Goal: Submit feedback/report problem: Submit feedback/report problem

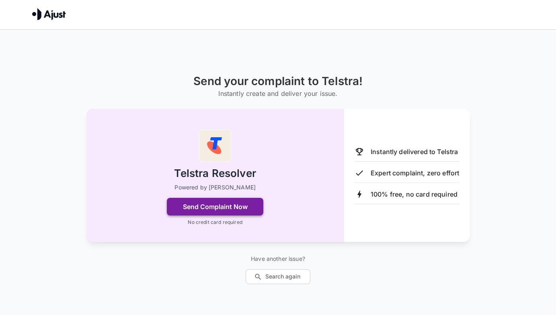
click at [213, 212] on button "Send Complaint Now" at bounding box center [215, 207] width 96 height 18
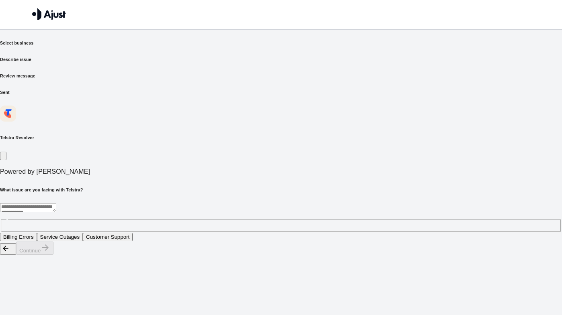
click at [133, 233] on button "Customer Support" at bounding box center [108, 237] width 50 height 8
click at [53, 255] on button "Continue" at bounding box center [34, 248] width 37 height 13
click at [146, 233] on button "Unresolved billing queries" at bounding box center [112, 237] width 68 height 8
click at [53, 255] on button "Continue" at bounding box center [34, 248] width 37 height 13
click at [135, 203] on div "* ​" at bounding box center [281, 217] width 562 height 29
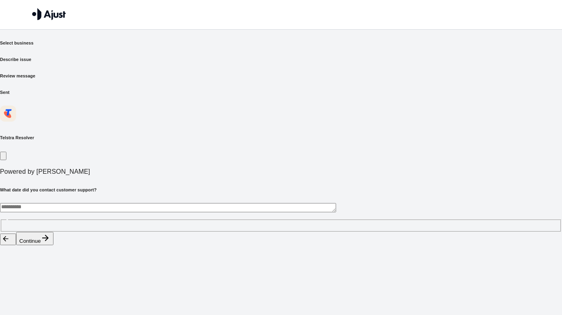
click at [555, 119] on div "Send your complaint to Telstra Select business Describe issue Review message Se…" at bounding box center [281, 123] width 562 height 246
click at [127, 203] on textarea at bounding box center [168, 207] width 336 height 9
type textarea "******"
click at [53, 246] on button "Continue" at bounding box center [34, 238] width 37 height 13
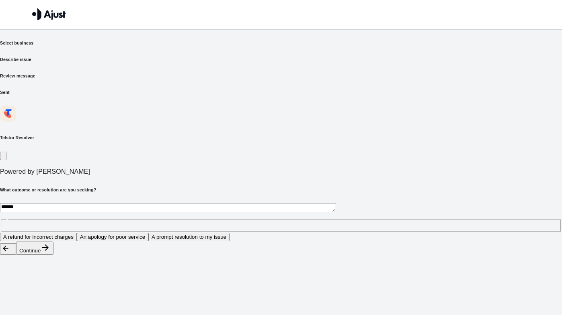
click at [229, 233] on button "A prompt resolution to my issue" at bounding box center [188, 237] width 81 height 8
click at [53, 255] on button "Continue" at bounding box center [34, 248] width 37 height 13
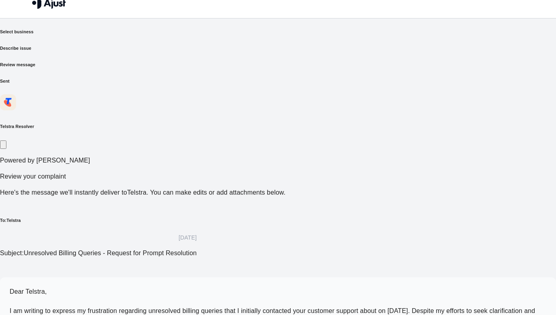
scroll to position [42, 0]
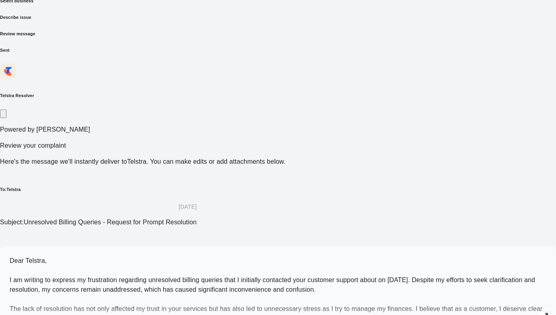
click at [400, 256] on div "Dear Telstra, I am writing to express my frustration regarding unresolved billi…" at bounding box center [278, 290] width 536 height 68
click at [539, 312] on icon "button" at bounding box center [544, 317] width 10 height 10
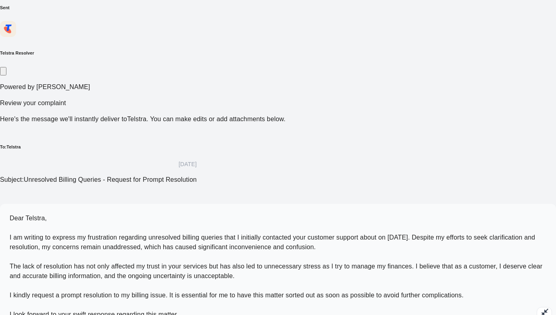
scroll to position [90, 0]
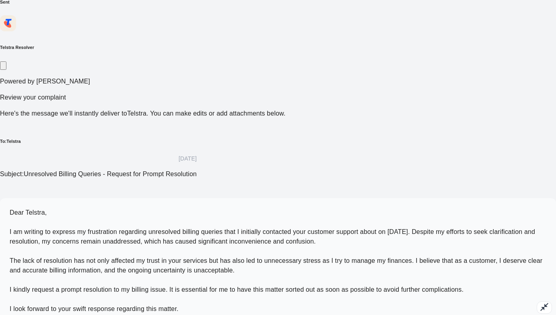
click at [180, 209] on span "Dear Telstra, I am writing to express my frustration regarding unresolved billi…" at bounding box center [276, 260] width 532 height 103
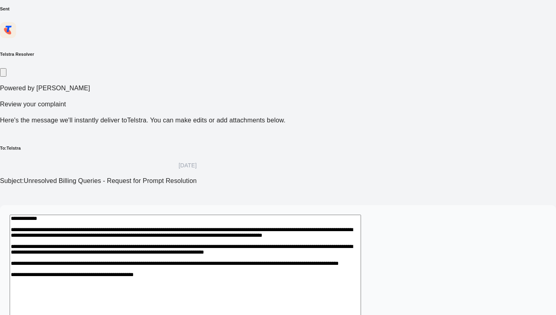
scroll to position [88, 0]
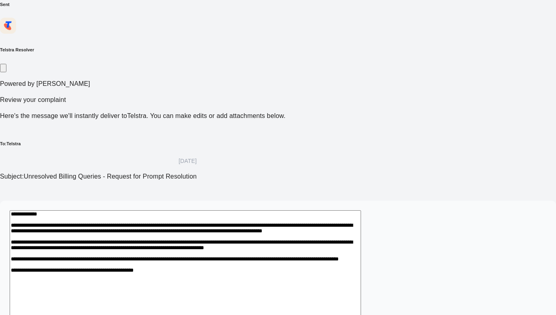
click at [361, 211] on textarea "**********" at bounding box center [185, 280] width 351 height 139
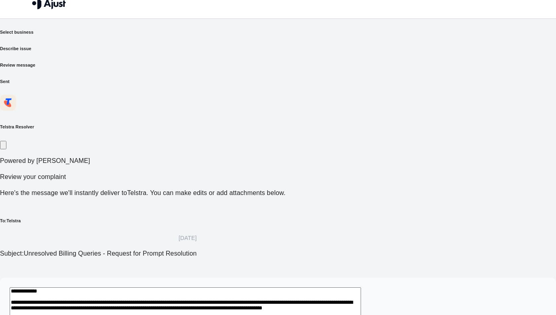
scroll to position [10, 0]
type textarea "**********"
click at [137, 36] on h6 "Select business" at bounding box center [278, 32] width 556 height 6
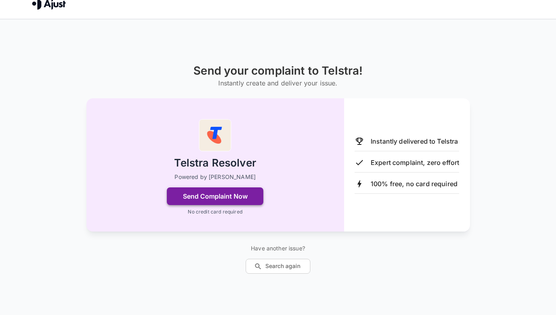
click at [241, 195] on button "Send Complaint Now" at bounding box center [215, 197] width 96 height 18
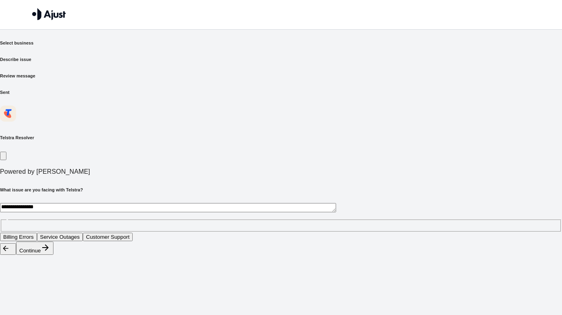
click at [133, 233] on button "Customer Support" at bounding box center [108, 237] width 50 height 8
click at [53, 255] on button "Continue" at bounding box center [34, 248] width 37 height 13
click at [155, 233] on button "Unhelpful responses from staff" at bounding box center [115, 237] width 79 height 8
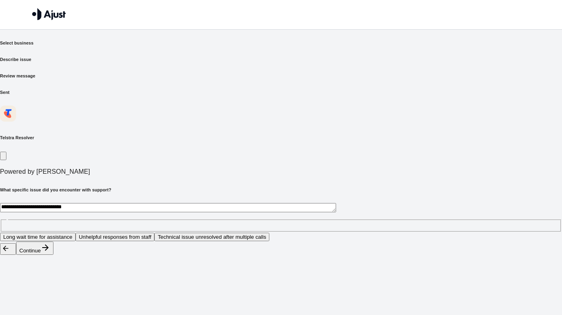
click at [53, 255] on button "Continue" at bounding box center [34, 248] width 37 height 13
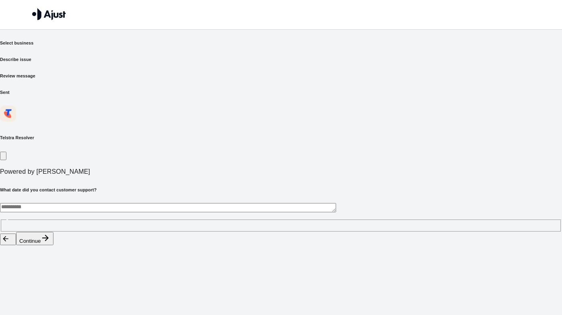
click at [329, 73] on h6 "Review message" at bounding box center [281, 76] width 562 height 6
click at [157, 203] on div "* ​" at bounding box center [281, 217] width 562 height 29
click at [129, 203] on textarea "*********" at bounding box center [168, 207] width 336 height 9
type textarea "********"
click at [53, 246] on button "Continue" at bounding box center [34, 238] width 37 height 13
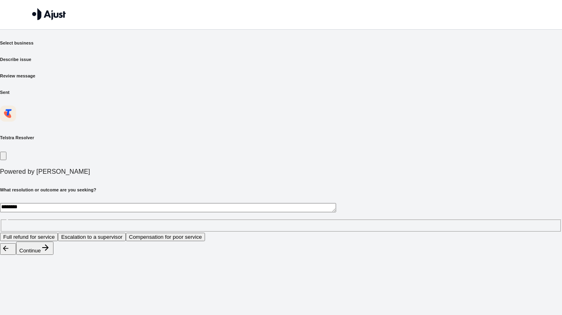
click at [205, 233] on button "Compensation for poor service" at bounding box center [166, 237] width 80 height 8
click at [53, 255] on button "Continue" at bounding box center [34, 248] width 37 height 13
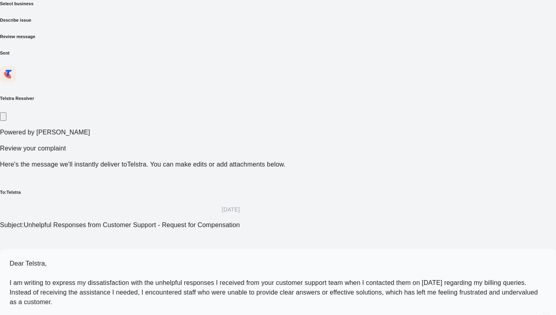
scroll to position [42, 0]
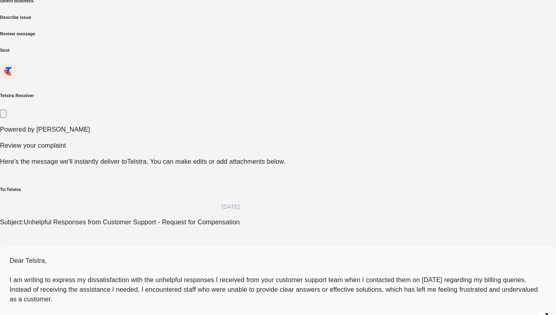
click at [539, 312] on icon "button" at bounding box center [544, 317] width 10 height 10
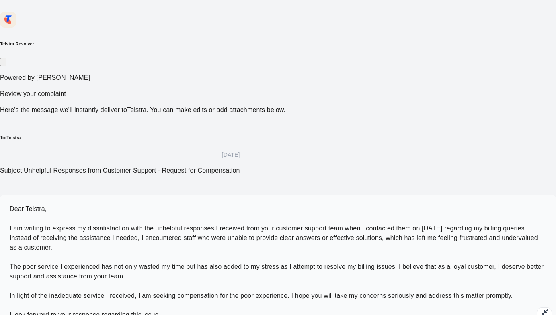
scroll to position [96, 0]
